Goal: Transaction & Acquisition: Purchase product/service

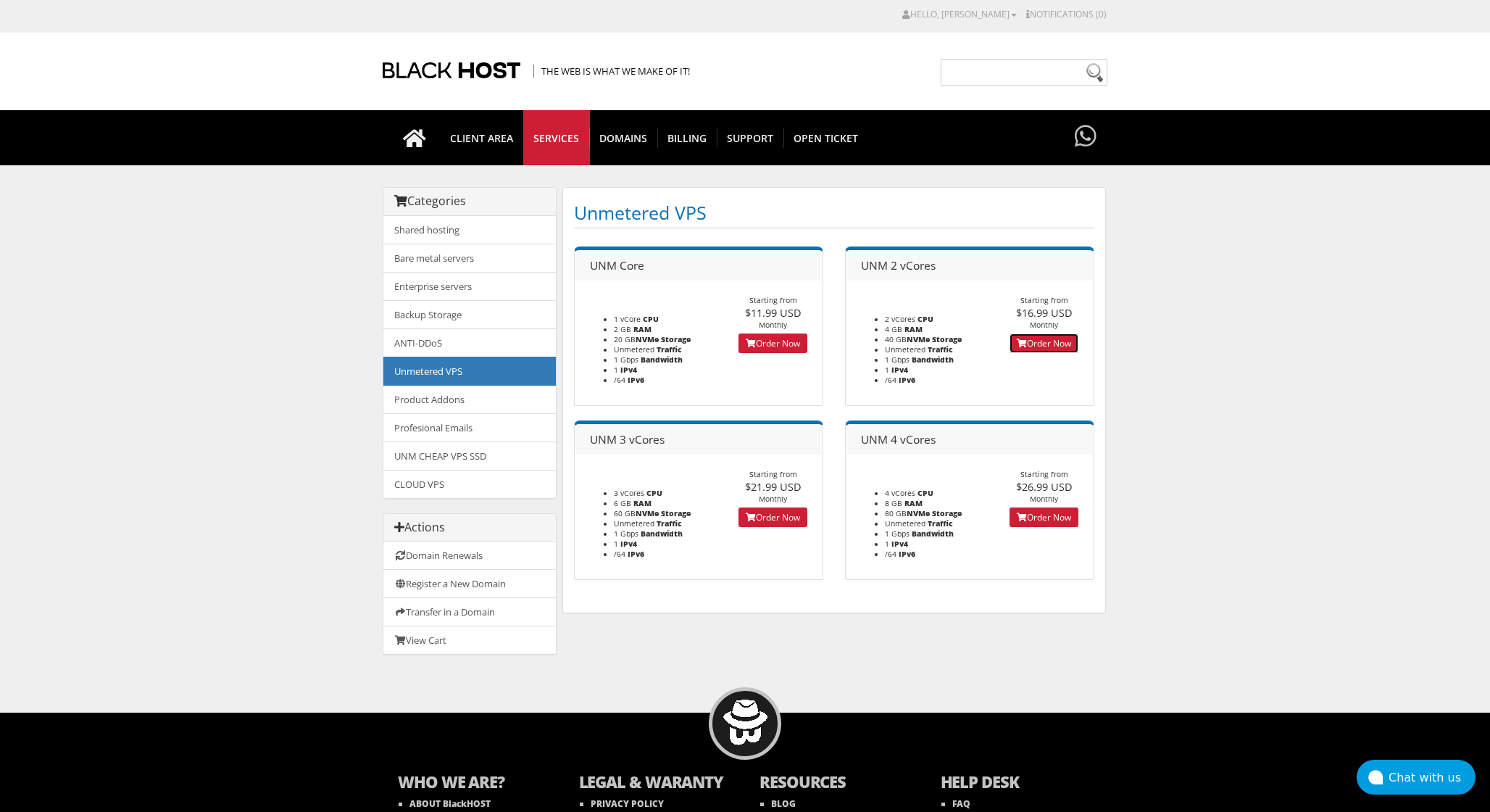
click at [1047, 343] on link "Order Now" at bounding box center [1044, 343] width 69 height 20
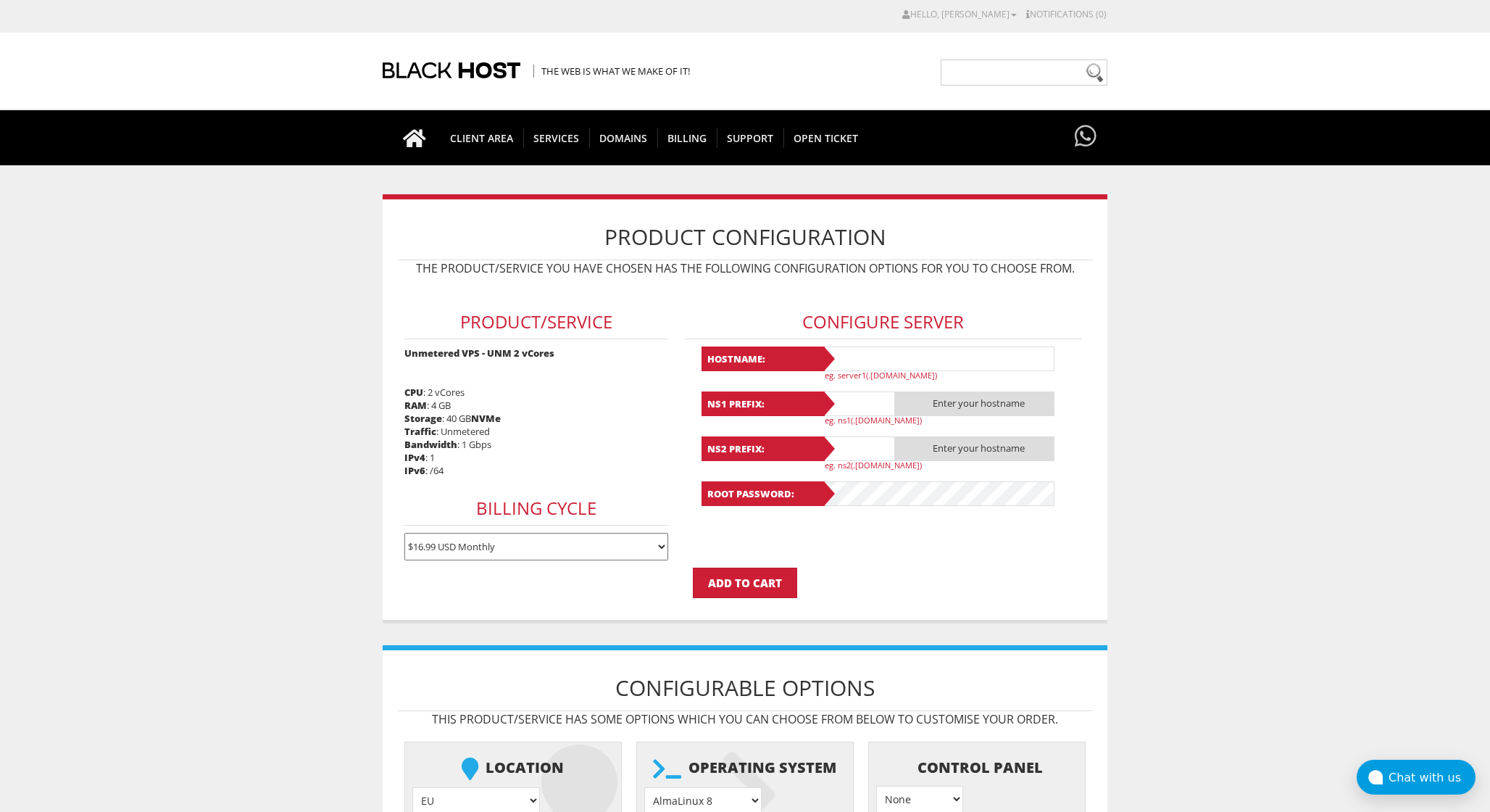
click at [857, 374] on p "eg. server1(.yourdomain.com)" at bounding box center [945, 375] width 240 height 11
click at [871, 356] on input "text" at bounding box center [938, 358] width 232 height 25
click at [945, 406] on span "Enter your hostname" at bounding box center [974, 404] width 159 height 25
click at [817, 413] on b "NS1 Prefix:" at bounding box center [763, 404] width 124 height 25
click at [848, 412] on input "text" at bounding box center [858, 404] width 73 height 25
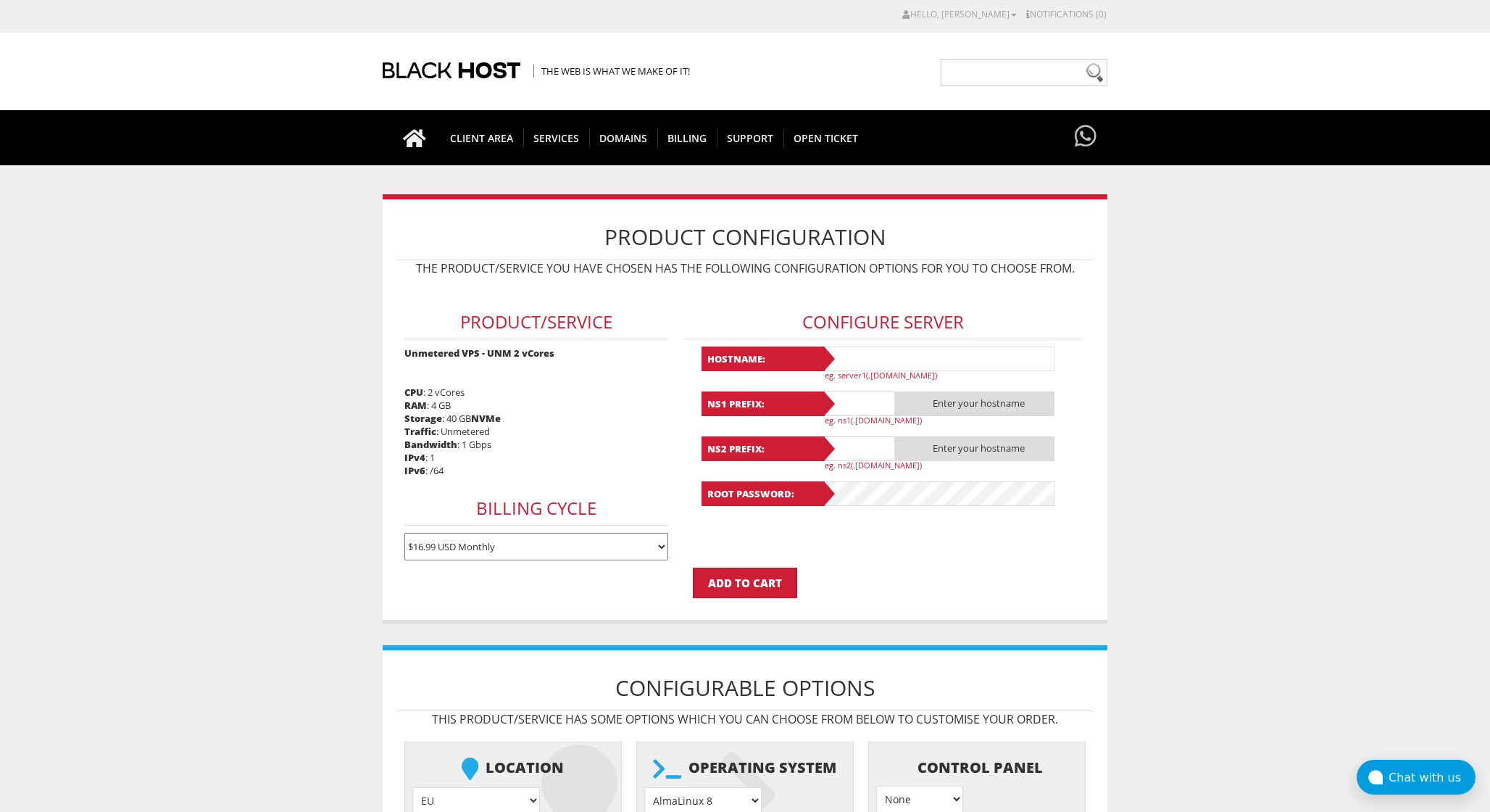
click at [849, 571] on p "Add to Cart" at bounding box center [745, 583] width 696 height 30
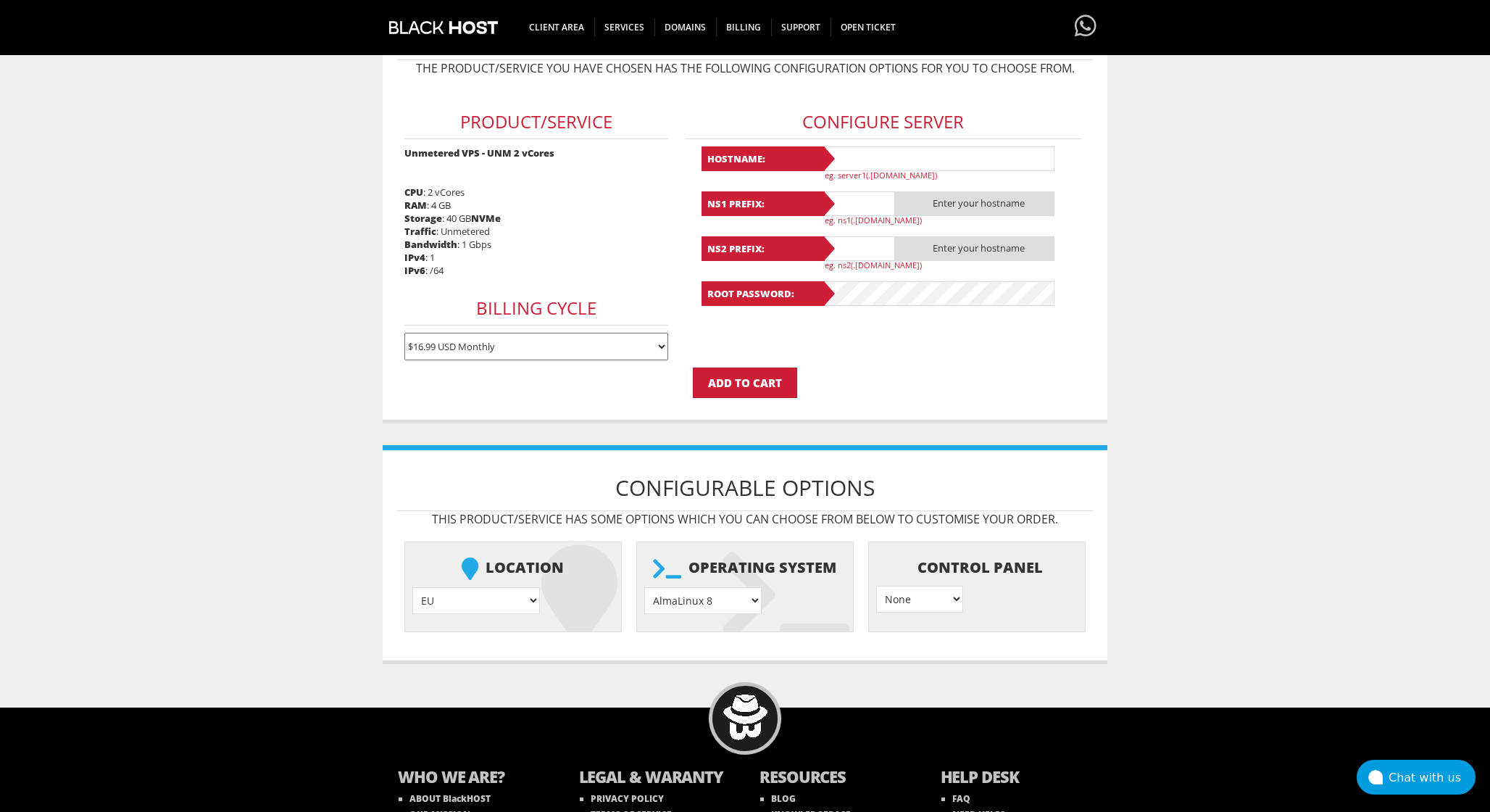
scroll to position [227, 0]
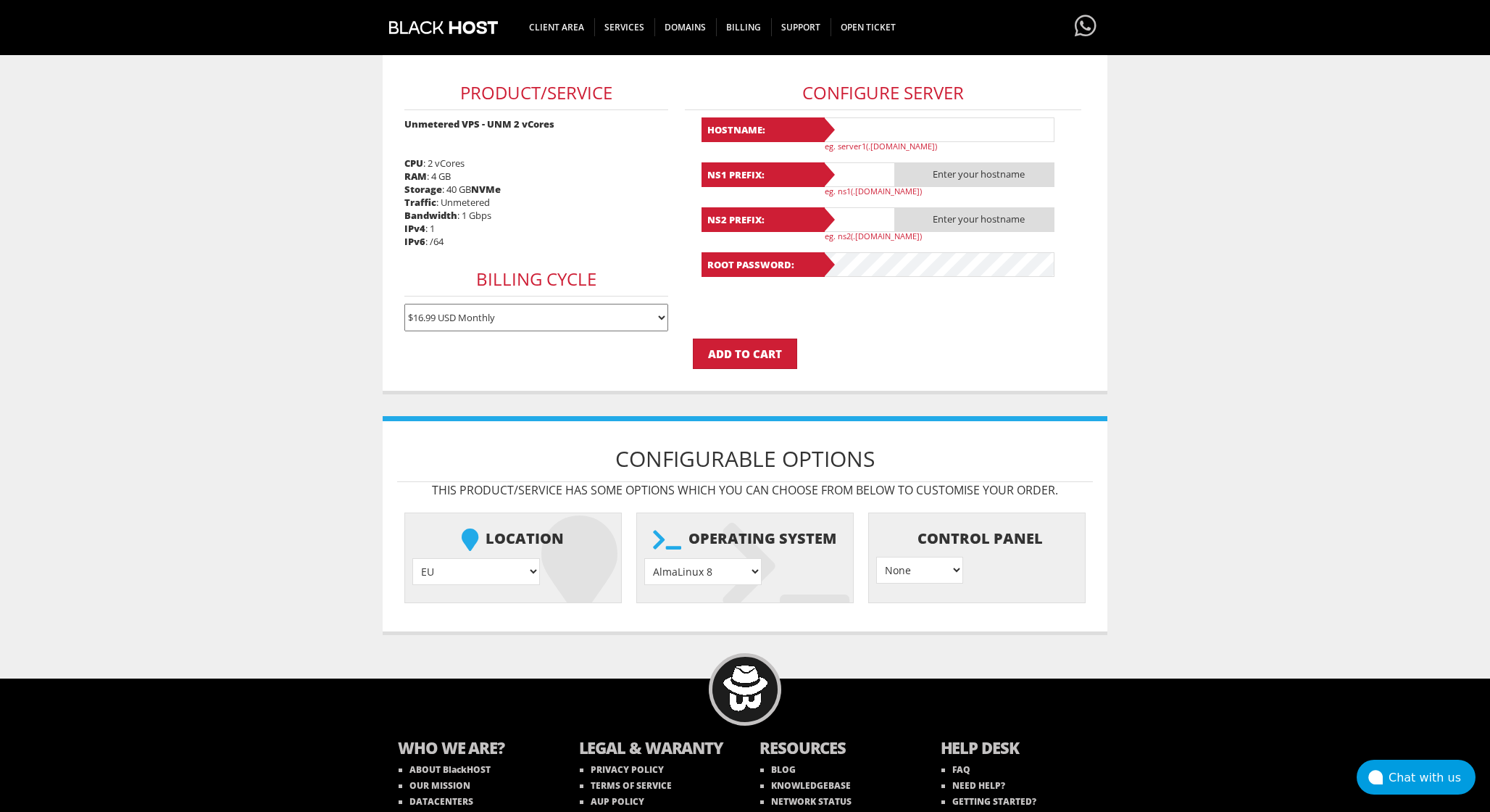
click at [745, 375] on div "Product Configuration The product/service you have chosen has the following con…" at bounding box center [745, 179] width 725 height 429
click at [684, 578] on select "AlmaLinux 8 } AlmaLinux 9 } AlmaLinux 10 } Rocky Linux 8 } Rocky Linux 9 } Cent…" at bounding box center [703, 572] width 118 height 26
click at [455, 572] on select "EU } USA } London } Amsterdam } Vienna } Chicago }" at bounding box center [475, 572] width 127 height 26
click at [412, 558] on select "EU } USA } London } Amsterdam } Vienna } Chicago }" at bounding box center [475, 572] width 127 height 26
click at [470, 572] on select "EU } USA } London } Amsterdam } Vienna } Chicago }" at bounding box center [475, 572] width 127 height 26
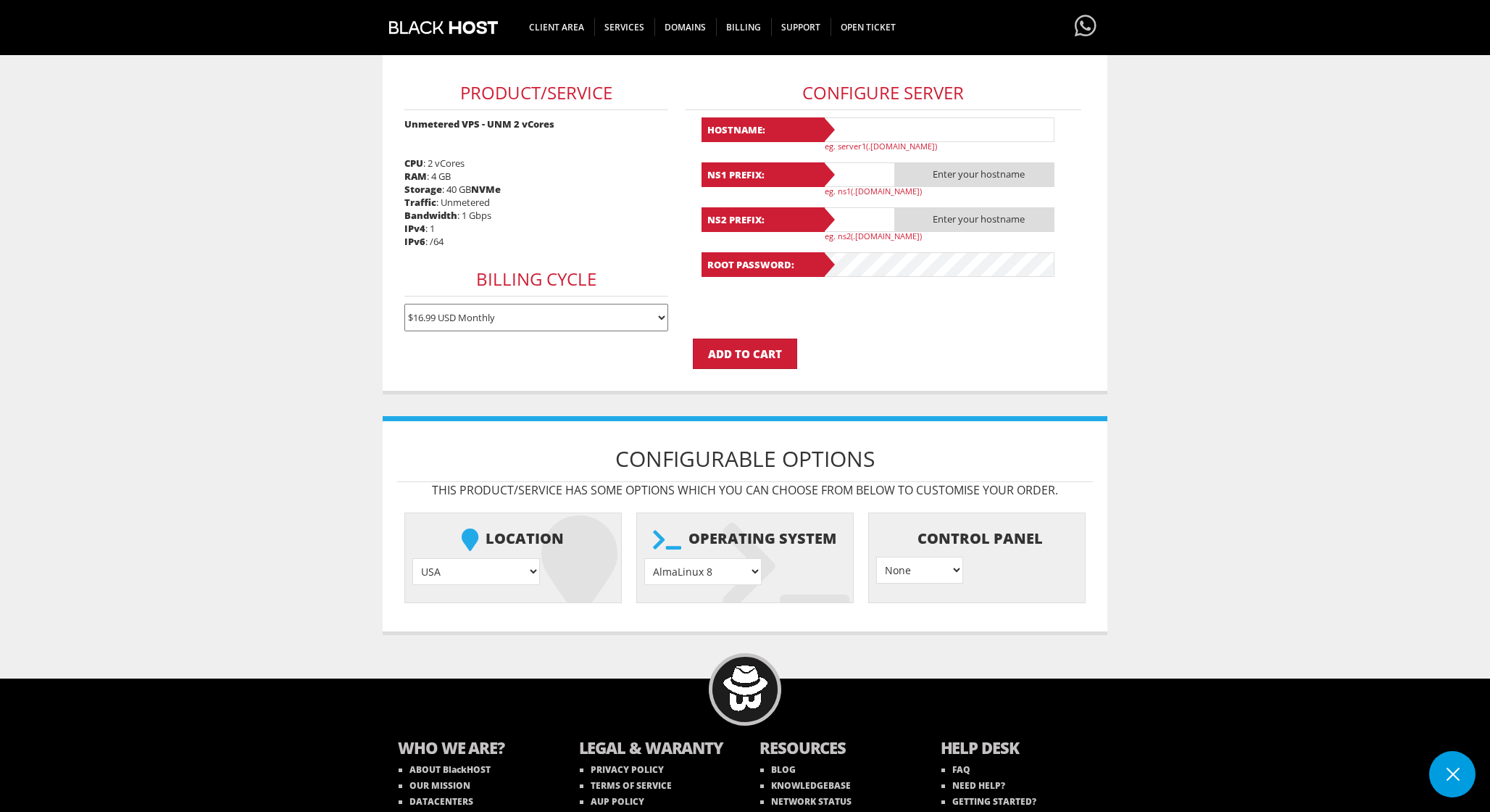
select select "1178"
click at [412, 558] on select "EU } USA } London } Amsterdam } Vienna } Chicago }" at bounding box center [475, 572] width 127 height 26
click at [691, 575] on select "AlmaLinux 8 } AlmaLinux 9 } AlmaLinux 10 } Rocky Linux 8 } Rocky Linux 9 } Cent…" at bounding box center [703, 572] width 118 height 26
select select "1149"
click at [644, 558] on select "AlmaLinux 8 } AlmaLinux 9 } AlmaLinux 10 } Rocky Linux 8 } Rocky Linux 9 } Cent…" at bounding box center [703, 572] width 118 height 26
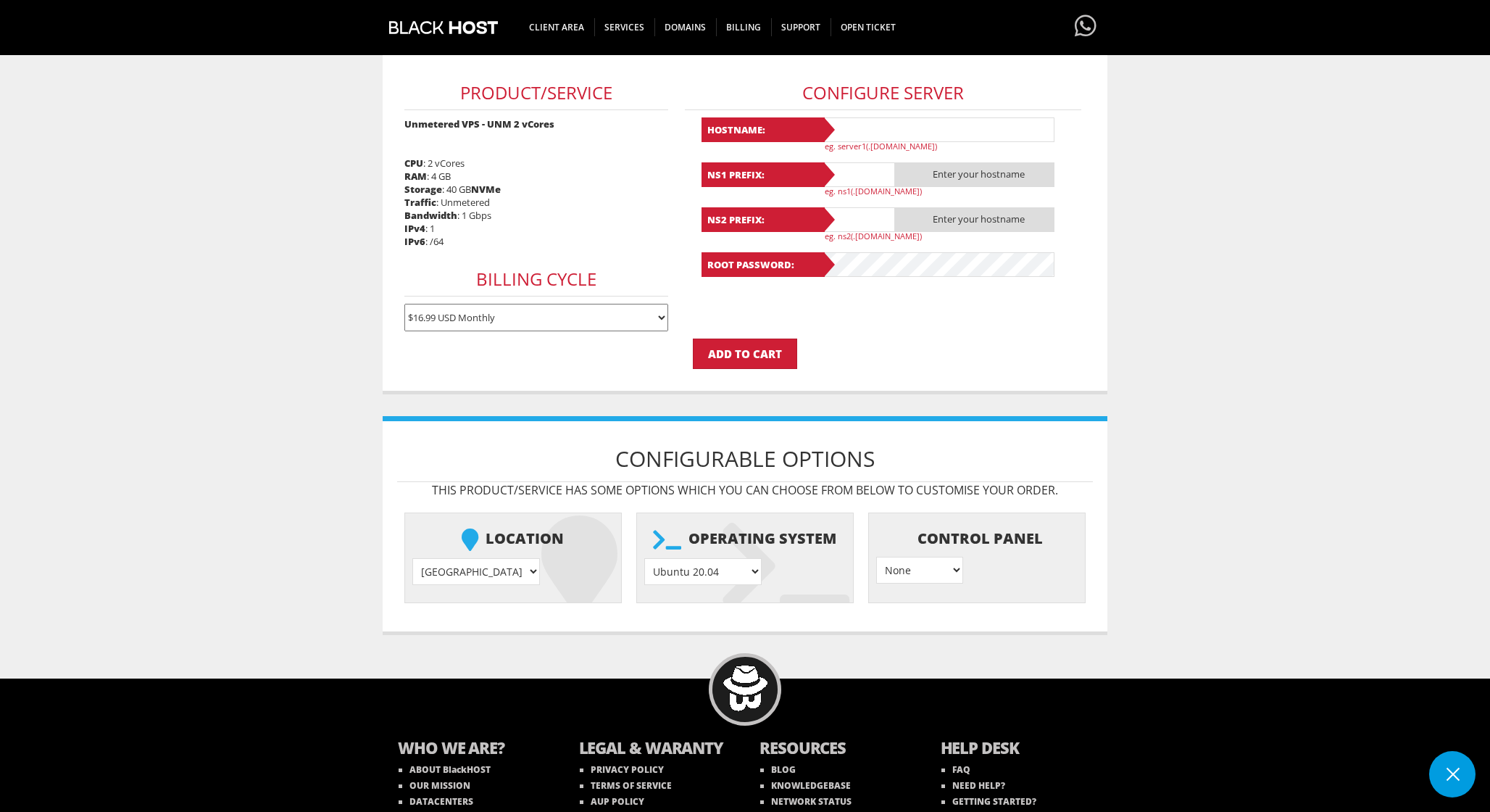
click at [930, 569] on select "None } Virtualmin } Cpanel } DirectAdmin }" at bounding box center [919, 570] width 87 height 26
click at [876, 556] on select "None } Virtualmin } Cpanel } DirectAdmin }" at bounding box center [919, 570] width 87 height 26
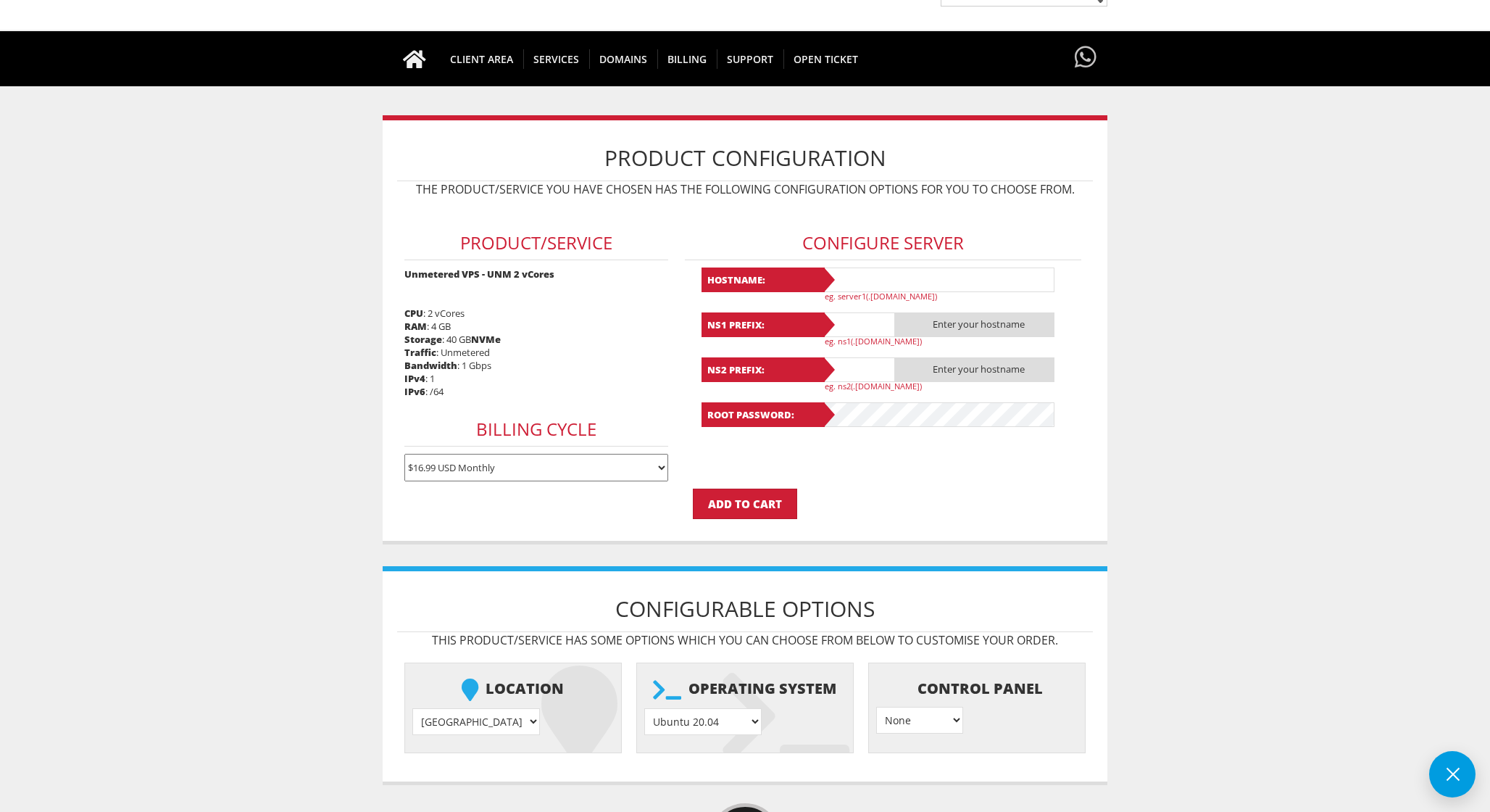
scroll to position [90, 0]
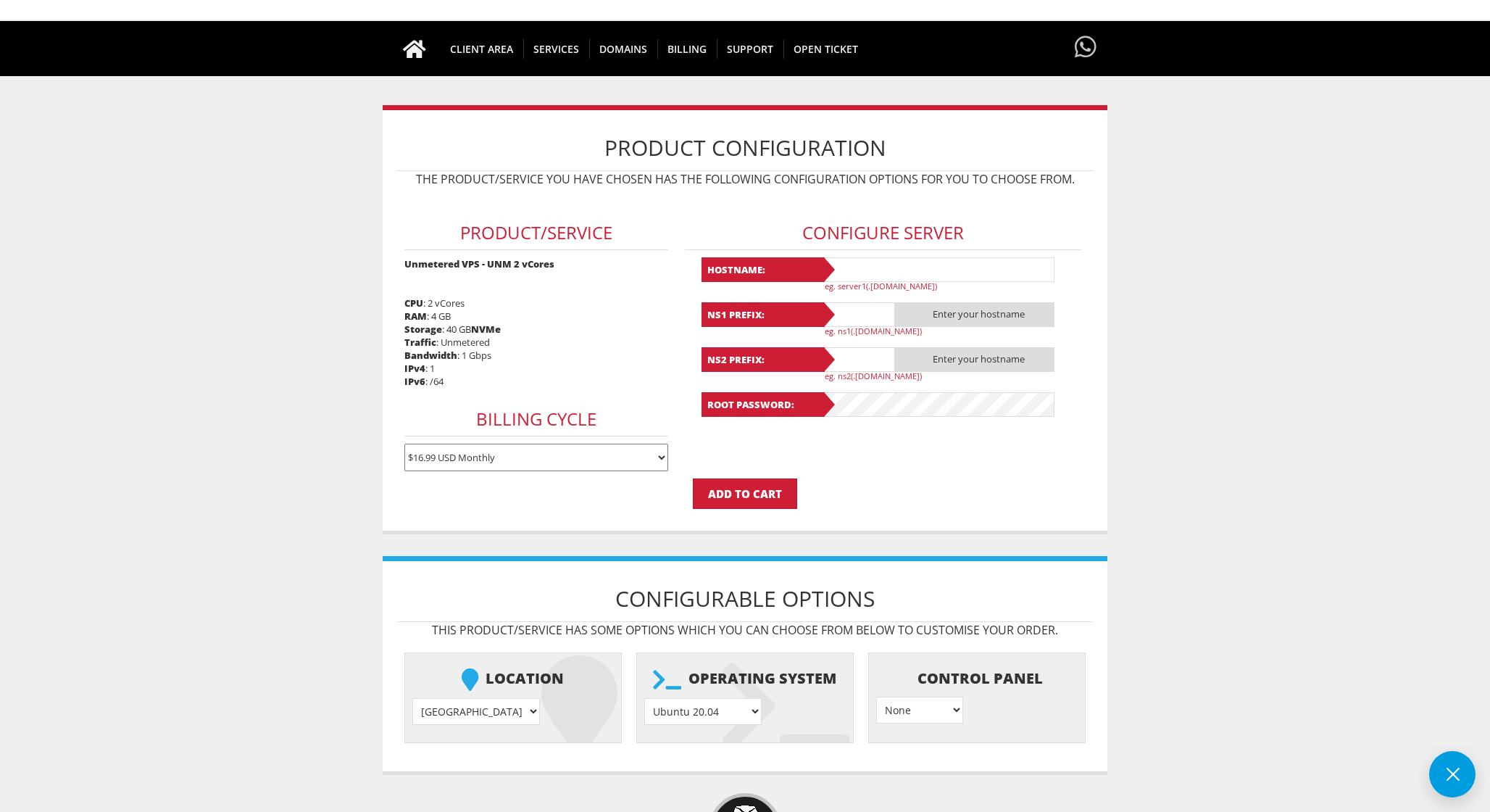
click at [904, 257] on input "text" at bounding box center [938, 270] width 232 height 25
type input "gogogos"
type input "a"
type input "bariadsman"
click at [879, 327] on p "eg. ns1(.yourdomain.com)" at bounding box center [945, 331] width 240 height 11
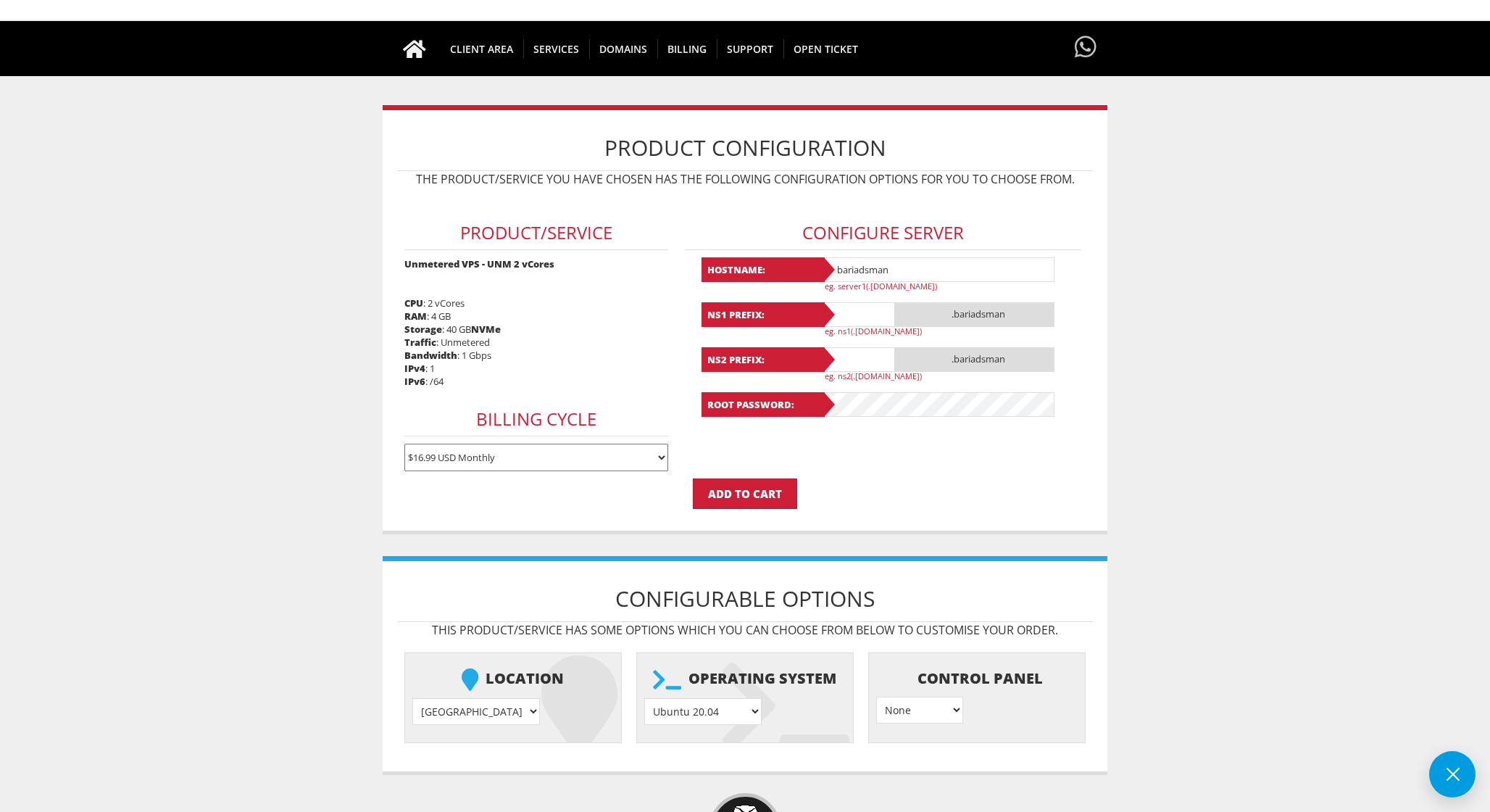
click at [879, 314] on input "text" at bounding box center [858, 315] width 73 height 25
type input "m"
type input "ns1"
type input "m"
type input "ns2"
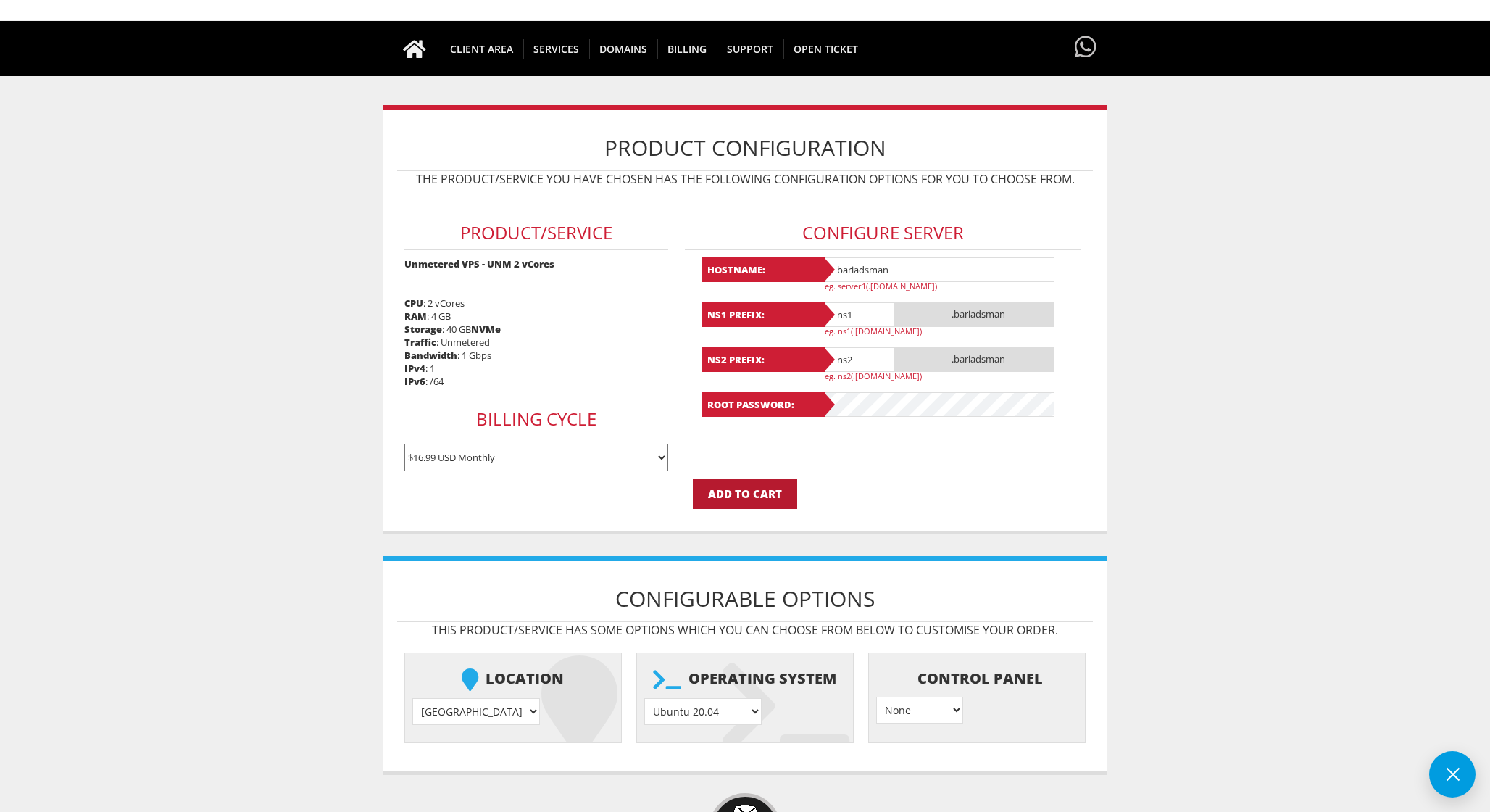
click at [751, 500] on input "Add to Cart" at bounding box center [745, 493] width 105 height 30
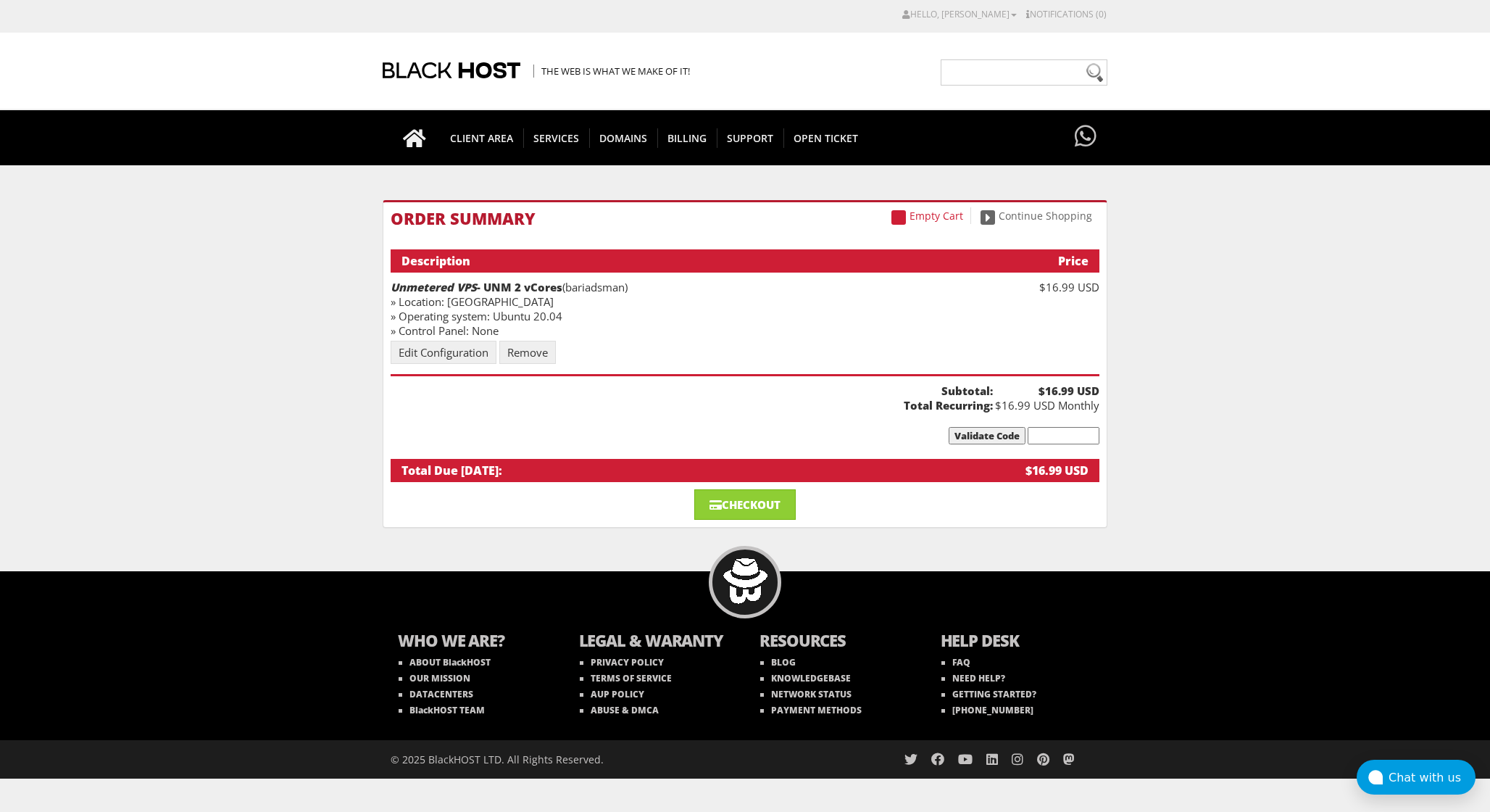
click at [1077, 440] on input "text" at bounding box center [1064, 436] width 72 height 17
click at [768, 516] on link "Checkout" at bounding box center [745, 505] width 102 height 30
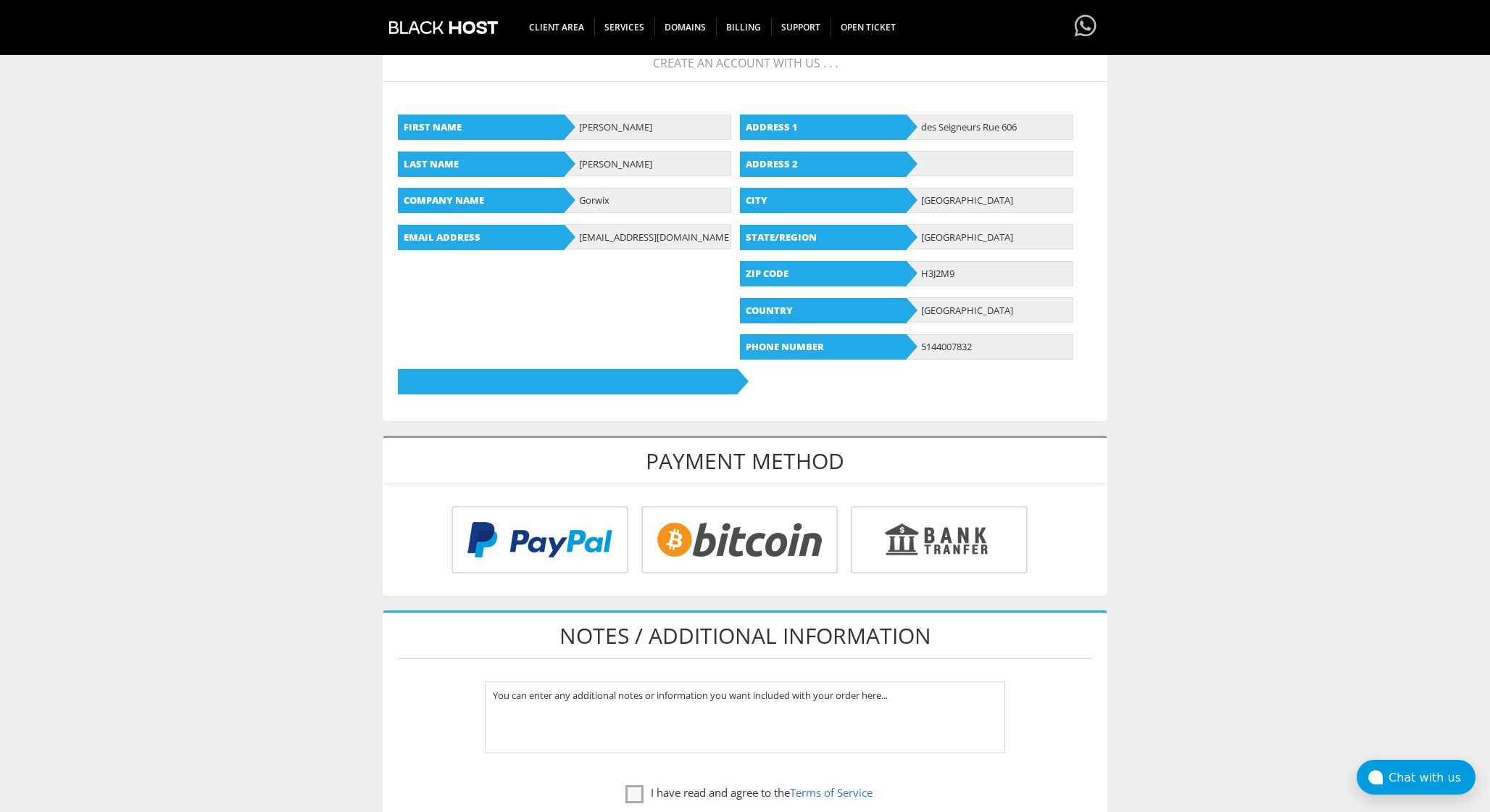
scroll to position [199, 0]
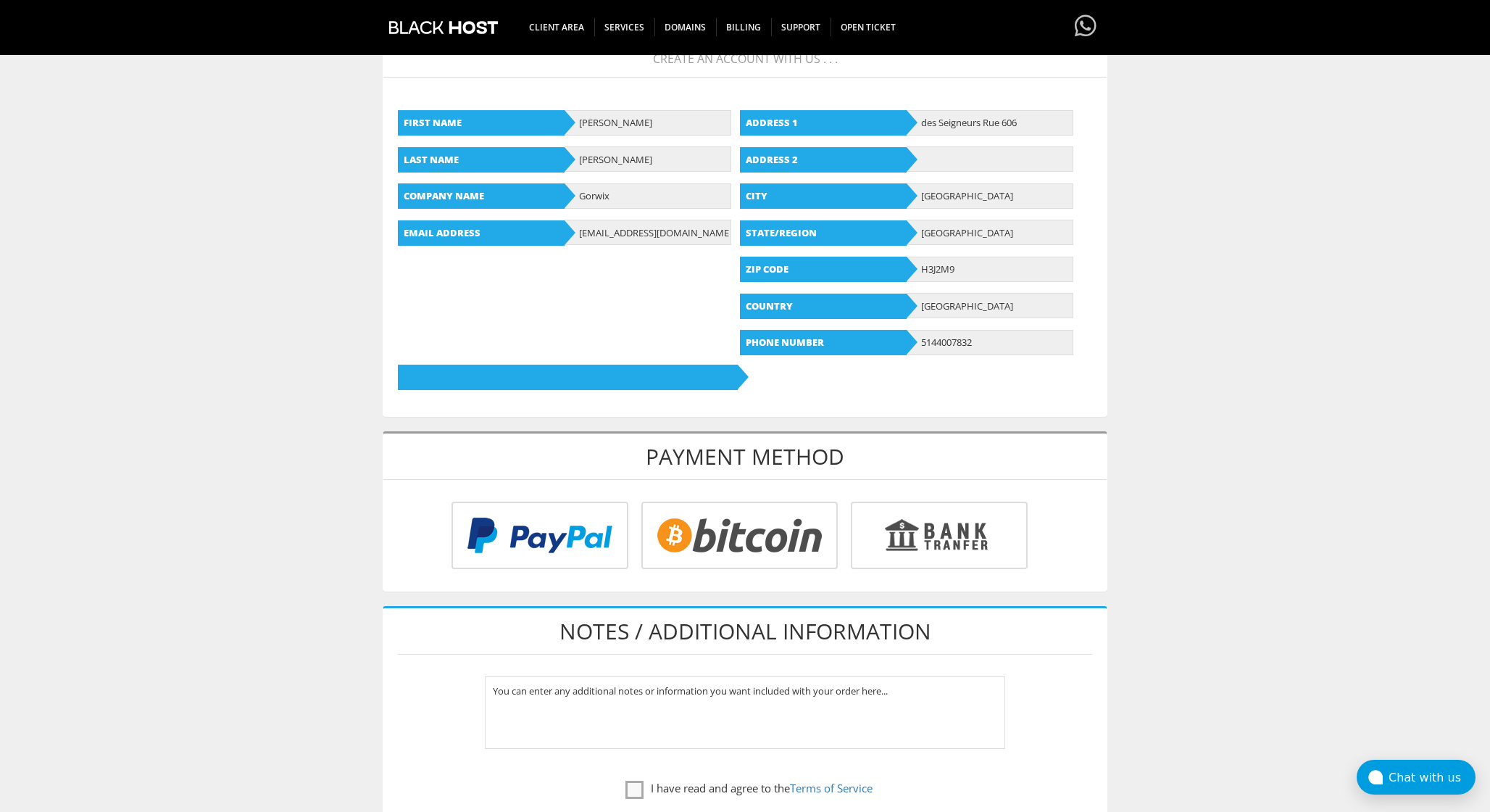
click at [769, 549] on input "radio" at bounding box center [737, 538] width 196 height 67
radio input "true"
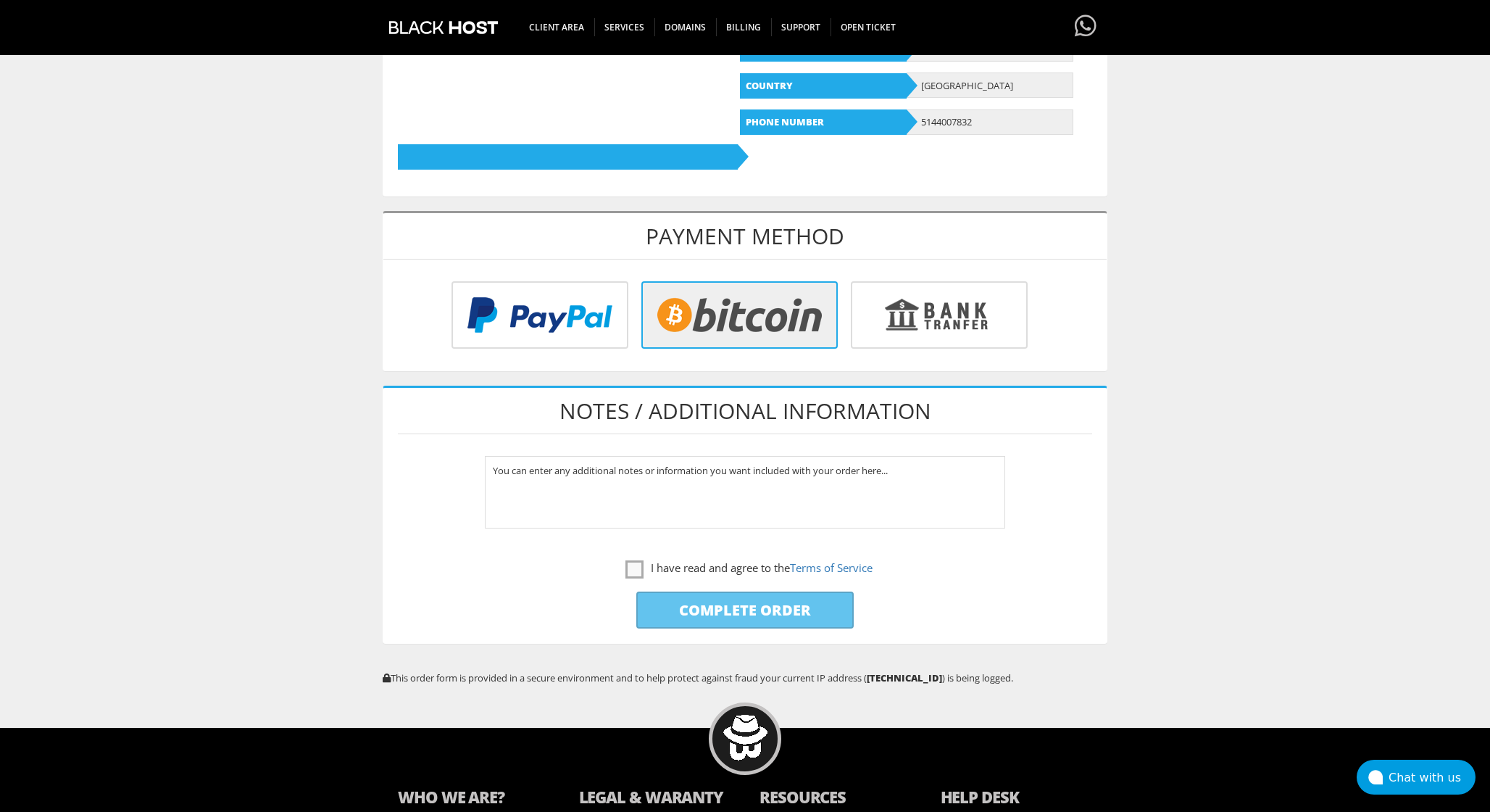
scroll to position [420, 0]
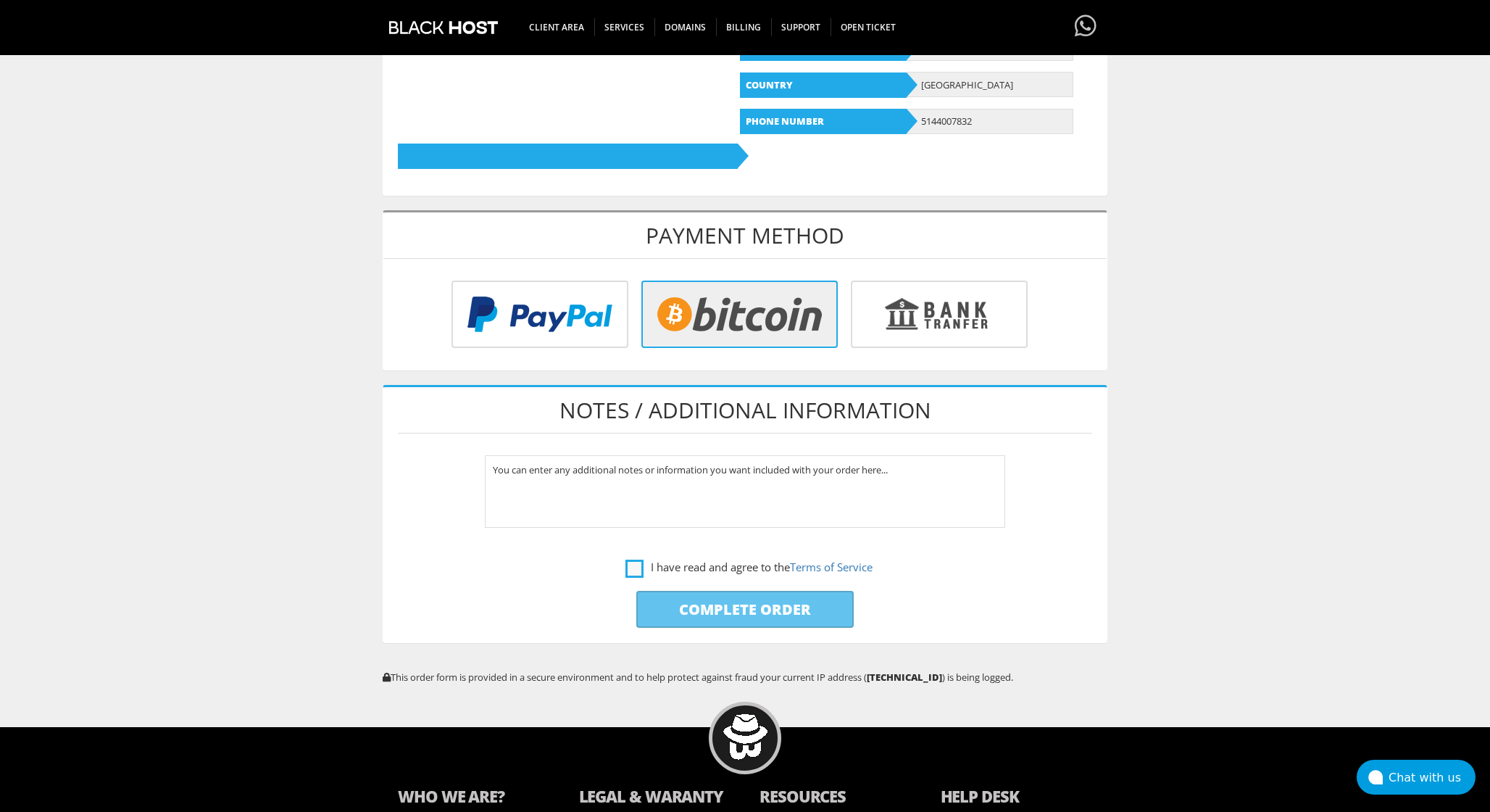
click at [631, 568] on label "I have read and agree to the Terms of Service" at bounding box center [749, 567] width 247 height 18
checkbox input "true"
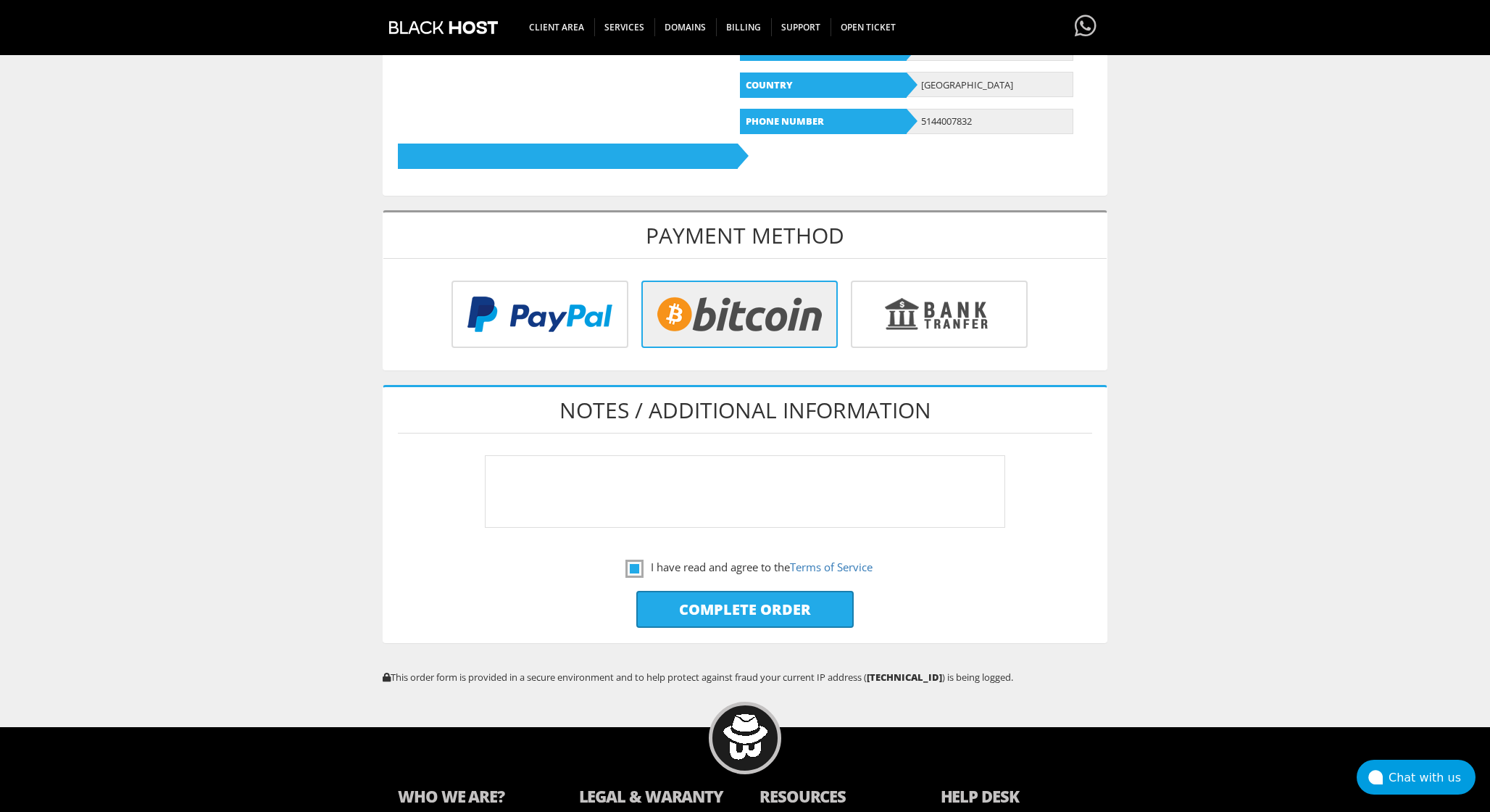
click at [757, 490] on textarea "You can enter any additional notes or information you want included with your o…" at bounding box center [745, 491] width 522 height 73
type textarea "You can enter any additional notes or information you want included with your o…"
click at [737, 609] on input "Complete Order" at bounding box center [745, 608] width 218 height 37
type input "Please Wait..."
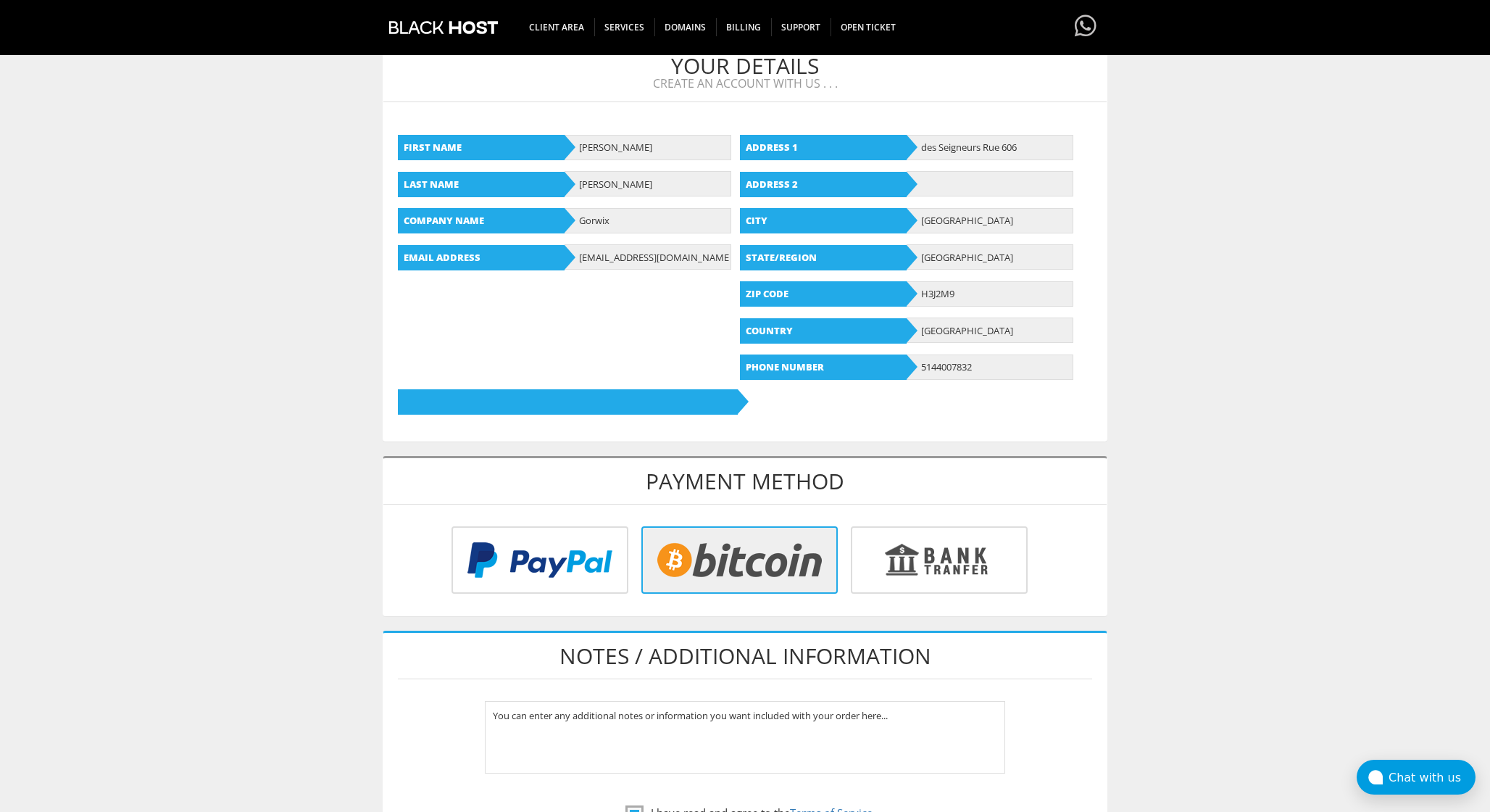
scroll to position [181, 0]
